Goal: Transaction & Acquisition: Purchase product/service

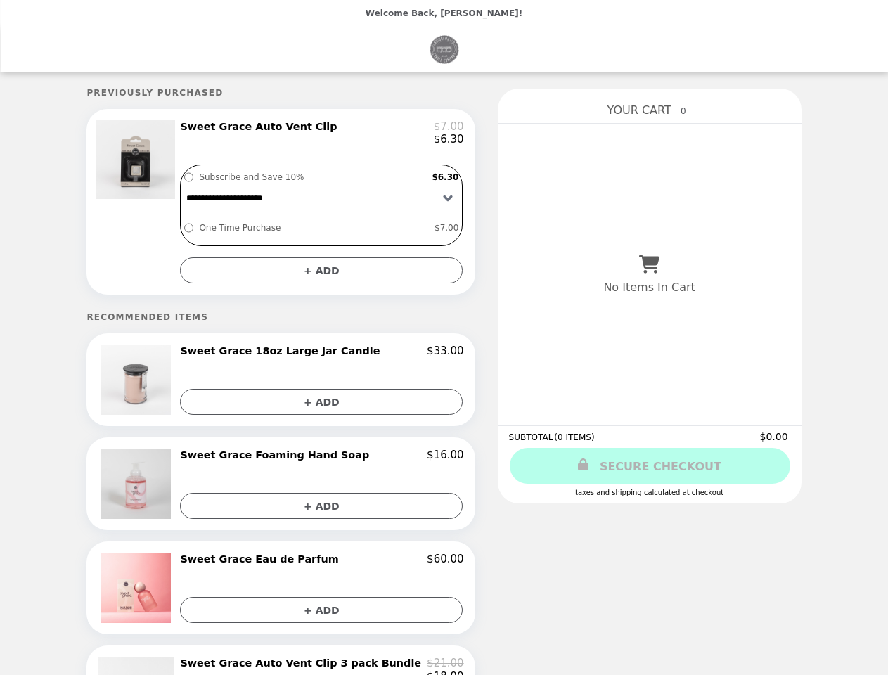
click at [166, 206] on div at bounding box center [137, 201] width 79 height 163
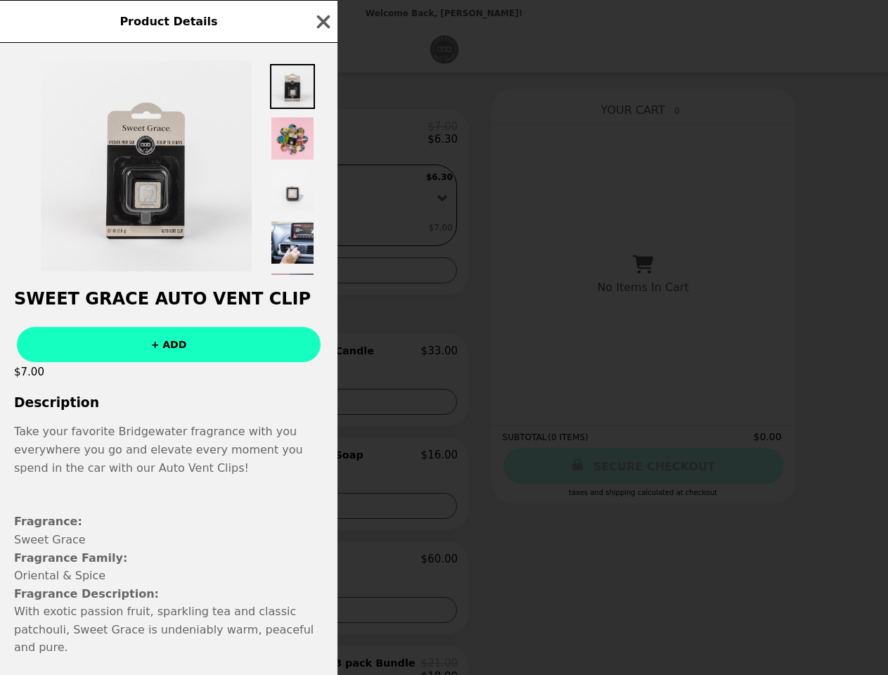
click at [322, 136] on div "Product Details Sweet Grace Auto Vent Clip + ADD $7.00 Description Take your fa…" at bounding box center [444, 337] width 888 height 675
click at [322, 277] on div "Product Details Sweet Grace Auto Vent Clip + ADD $7.00 Description Take your fa…" at bounding box center [444, 337] width 888 height 675
click at [166, 388] on div "Product Details Sweet Grace Auto Vent Clip + ADD $7.00 Description Take your fa…" at bounding box center [444, 337] width 888 height 675
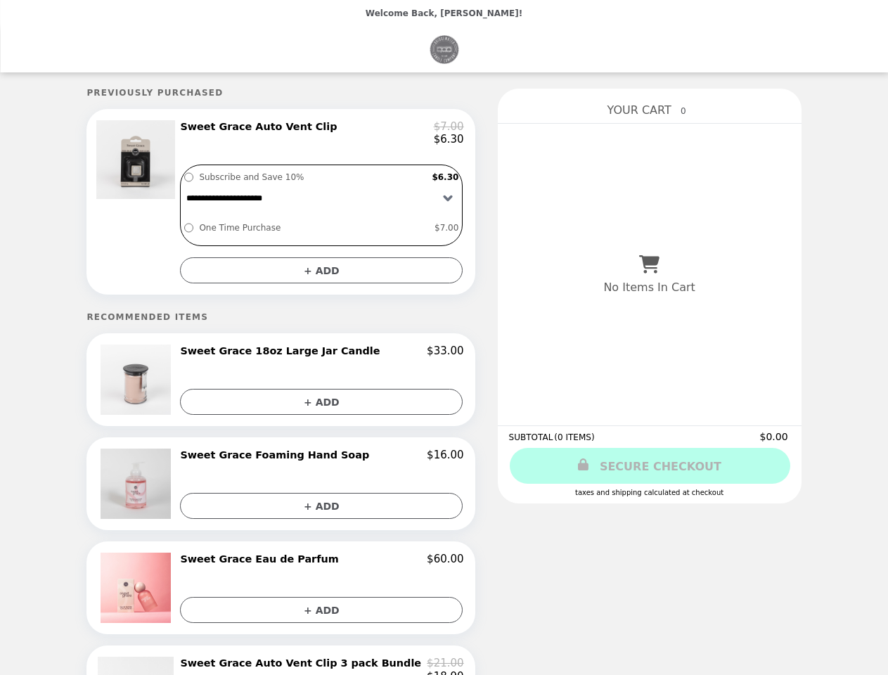
click at [322, 357] on h2 "Sweet Grace 18oz Large Jar Candle" at bounding box center [282, 350] width 205 height 13
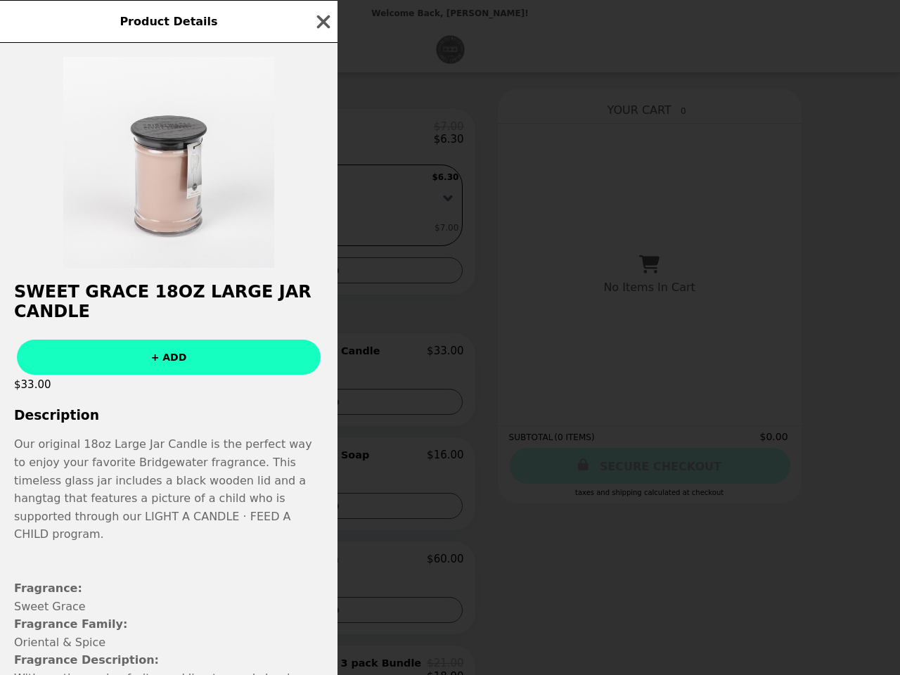
click at [322, 464] on div "Product Details Sweet Grace 18oz Large Jar Candle + ADD $33.00 Description Our …" at bounding box center [450, 337] width 900 height 675
click at [322, 514] on button "+ ADD" at bounding box center [321, 506] width 283 height 26
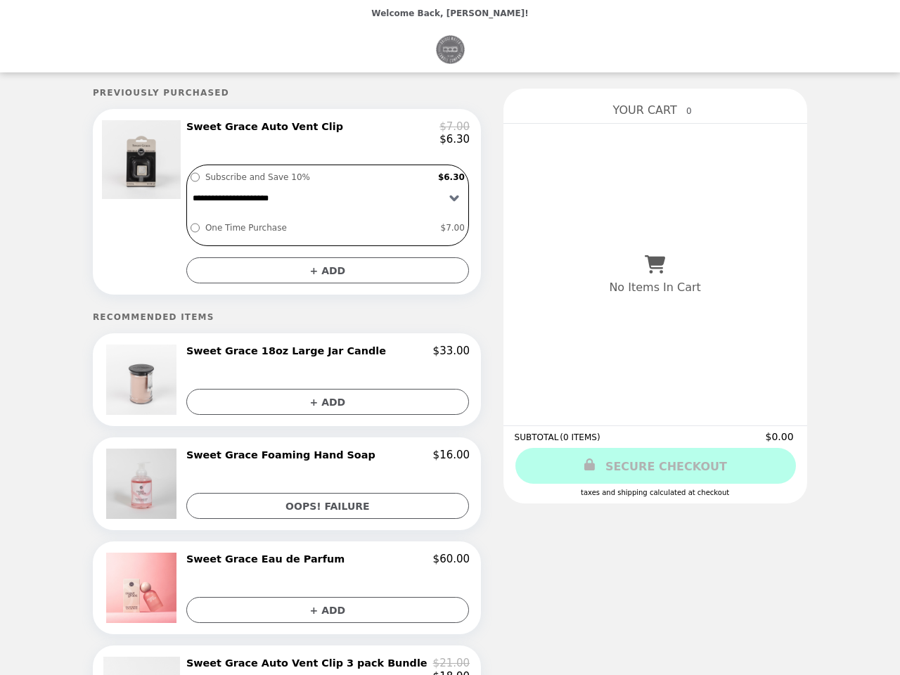
click at [166, 596] on img at bounding box center [143, 587] width 74 height 70
